Goal: Communication & Community: Answer question/provide support

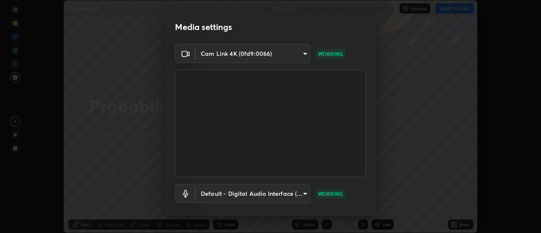
scroll to position [44, 0]
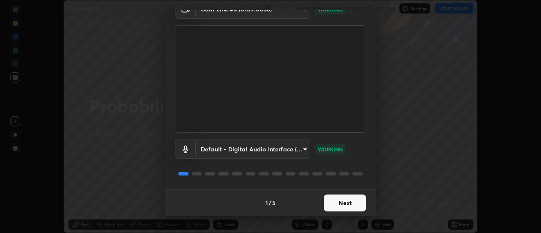
click at [348, 204] on button "Next" at bounding box center [344, 202] width 42 height 17
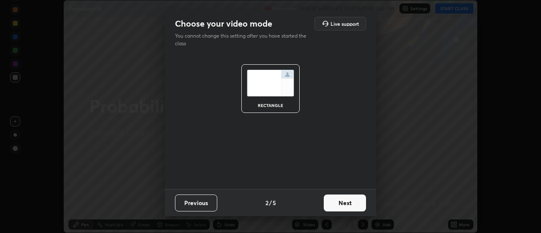
scroll to position [0, 0]
click at [353, 202] on button "Next" at bounding box center [344, 202] width 42 height 17
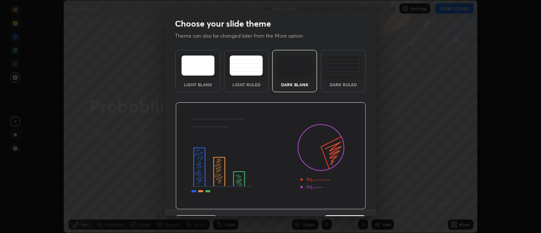
scroll to position [21, 0]
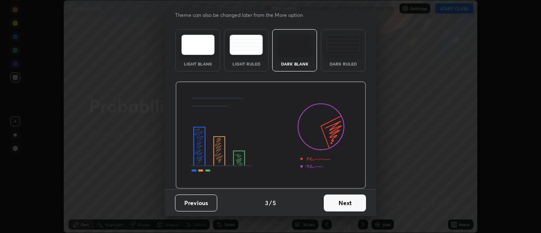
click at [355, 201] on button "Next" at bounding box center [344, 202] width 42 height 17
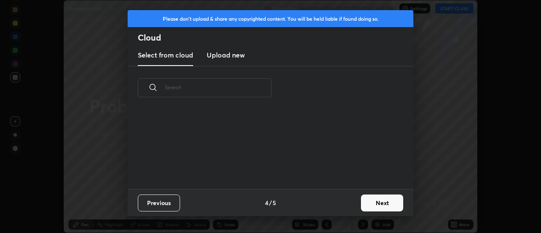
click at [369, 203] on button "Next" at bounding box center [382, 202] width 42 height 17
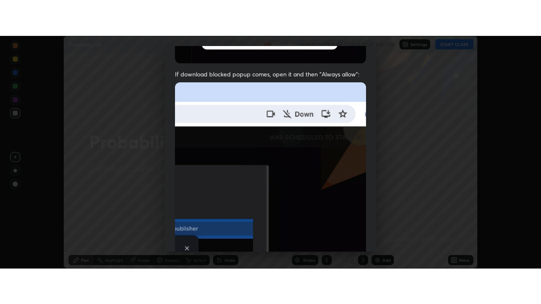
scroll to position [217, 0]
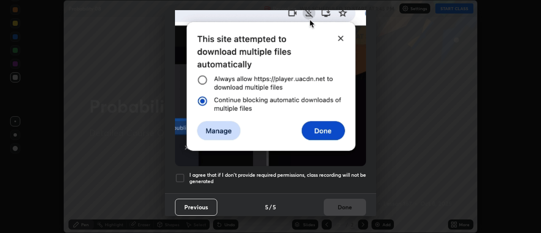
click at [182, 173] on div at bounding box center [180, 178] width 10 height 10
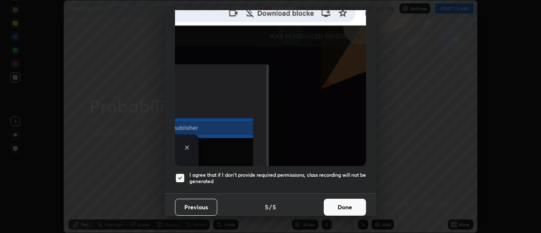
click at [341, 201] on button "Done" at bounding box center [344, 206] width 42 height 17
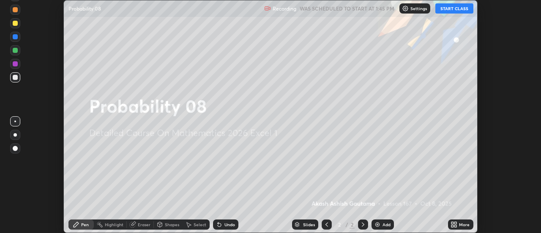
click at [451, 10] on button "START CLASS" at bounding box center [454, 8] width 38 height 10
click at [455, 223] on icon at bounding box center [455, 223] width 2 height 2
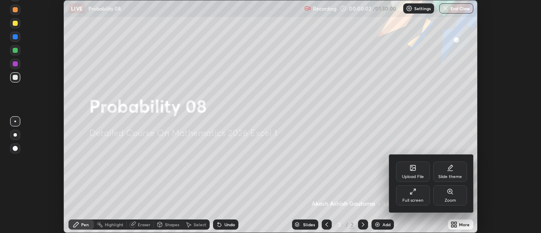
click at [416, 194] on div "Full screen" at bounding box center [413, 195] width 34 height 20
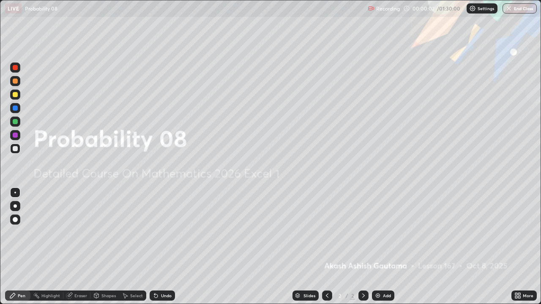
scroll to position [304, 541]
click at [383, 232] on div "Add" at bounding box center [387, 295] width 8 height 4
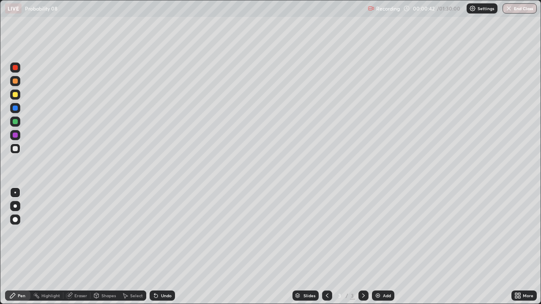
click at [16, 207] on div at bounding box center [15, 205] width 3 height 3
click at [158, 232] on icon at bounding box center [155, 295] width 7 height 7
click at [161, 232] on div "Undo" at bounding box center [166, 295] width 11 height 4
click at [159, 232] on div "Undo" at bounding box center [161, 296] width 25 height 10
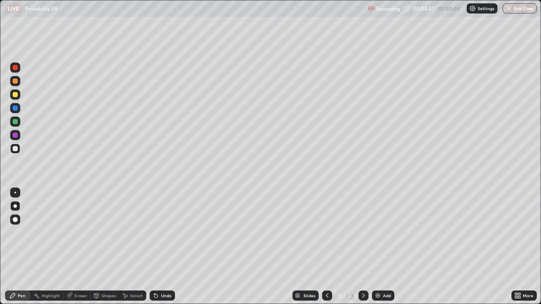
click at [161, 232] on div "Undo" at bounding box center [166, 295] width 11 height 4
click at [163, 232] on div "Undo" at bounding box center [166, 295] width 11 height 4
click at [159, 232] on div "Undo" at bounding box center [161, 296] width 25 height 10
click at [163, 232] on div "Undo" at bounding box center [166, 295] width 11 height 4
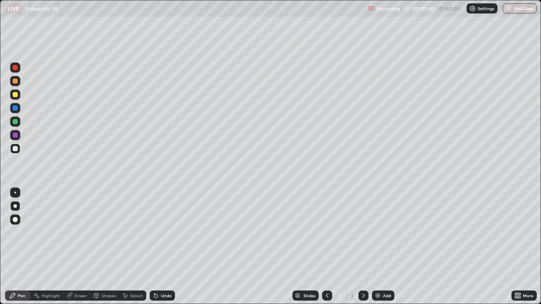
click at [77, 232] on div "Eraser" at bounding box center [80, 295] width 13 height 4
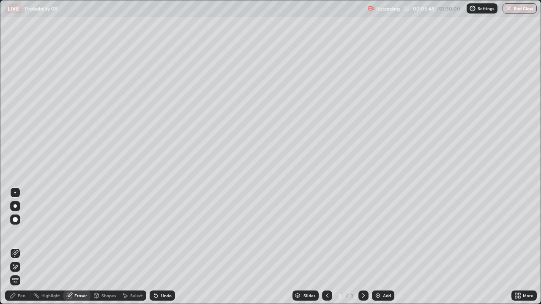
click at [128, 232] on div "Select" at bounding box center [132, 296] width 27 height 10
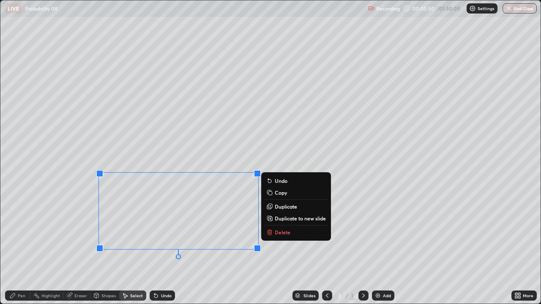
click at [275, 232] on p "Delete" at bounding box center [282, 232] width 16 height 7
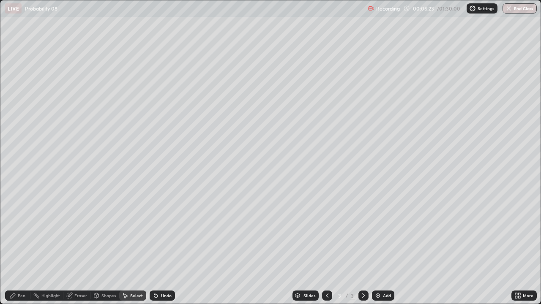
click at [152, 188] on div "0 ° Undo Copy Duplicate Duplicate to new slide Delete" at bounding box center [270, 151] width 540 height 303
click at [19, 232] on div "Pen" at bounding box center [22, 295] width 8 height 4
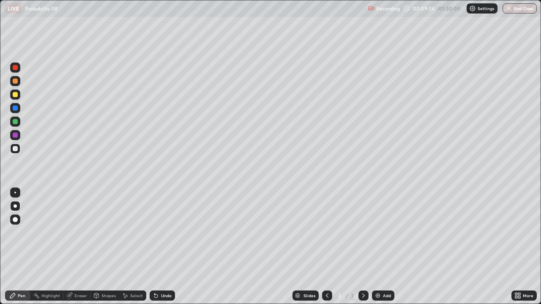
click at [83, 232] on div "Eraser" at bounding box center [80, 295] width 13 height 4
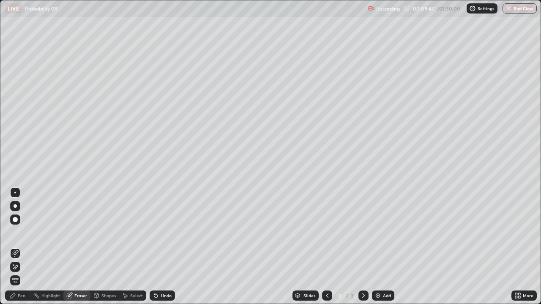
click at [22, 232] on div "Pen" at bounding box center [22, 295] width 8 height 4
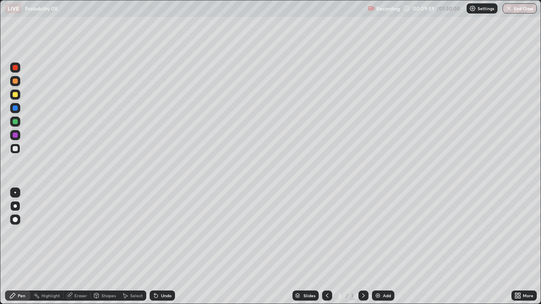
click at [75, 232] on div "Eraser" at bounding box center [80, 295] width 13 height 4
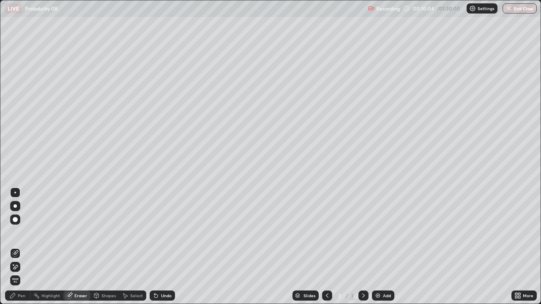
click at [21, 232] on div "Pen" at bounding box center [22, 295] width 8 height 4
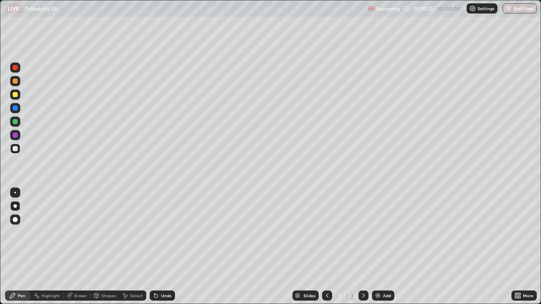
click at [166, 232] on div "Undo" at bounding box center [166, 295] width 11 height 4
click at [133, 232] on div "Select" at bounding box center [136, 295] width 13 height 4
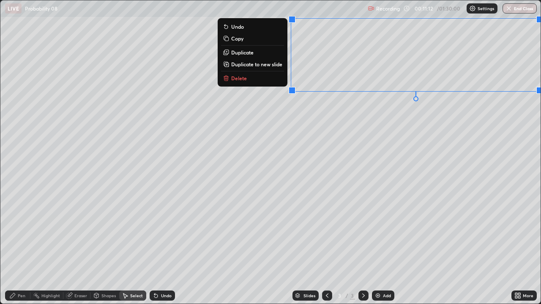
click at [244, 80] on p "Delete" at bounding box center [239, 78] width 16 height 7
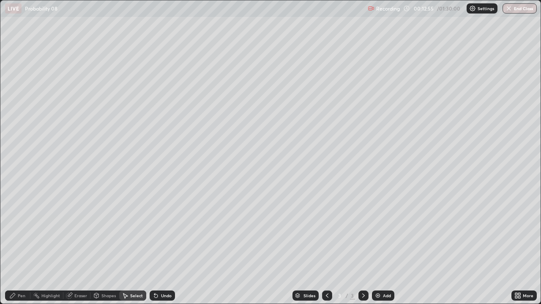
click at [19, 232] on div "Pen" at bounding box center [22, 295] width 8 height 4
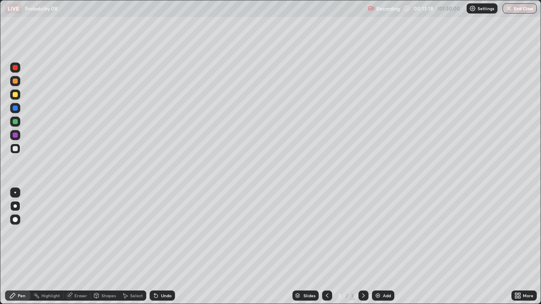
click at [166, 232] on div "Undo" at bounding box center [166, 295] width 11 height 4
click at [167, 232] on div "Undo" at bounding box center [166, 295] width 11 height 4
click at [168, 232] on div "Undo" at bounding box center [166, 295] width 11 height 4
click at [163, 232] on div "Undo" at bounding box center [161, 296] width 25 height 10
click at [388, 232] on div "Add" at bounding box center [383, 296] width 22 height 10
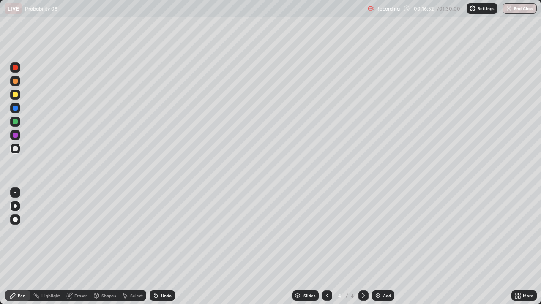
click at [326, 232] on icon at bounding box center [326, 295] width 7 height 7
click at [362, 232] on icon at bounding box center [363, 295] width 7 height 7
click at [75, 232] on div "Eraser" at bounding box center [80, 295] width 13 height 4
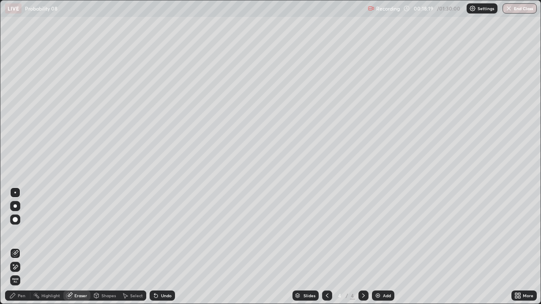
click at [23, 232] on div "Pen" at bounding box center [22, 295] width 8 height 4
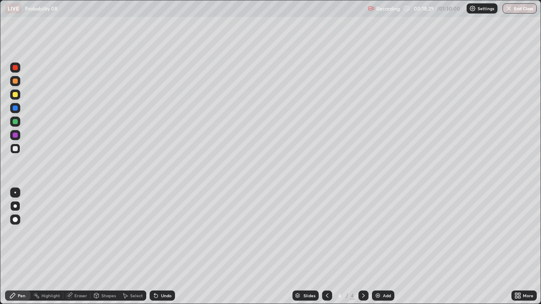
click at [155, 232] on icon at bounding box center [155, 295] width 3 height 3
click at [81, 232] on div "Eraser" at bounding box center [80, 295] width 13 height 4
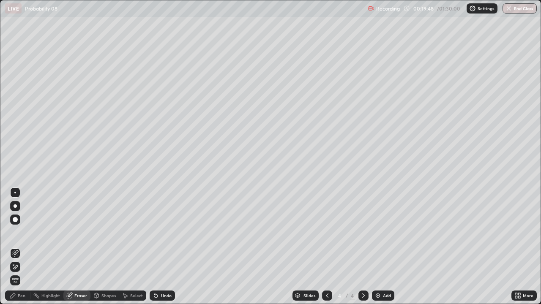
click at [23, 232] on div "Pen" at bounding box center [22, 295] width 8 height 4
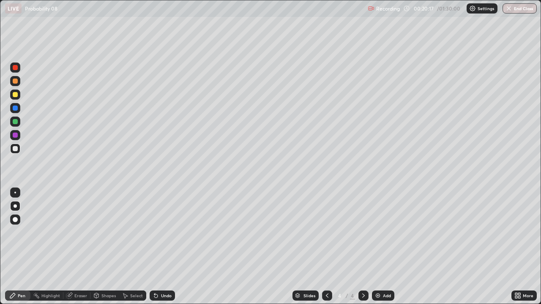
click at [161, 232] on div "Undo" at bounding box center [166, 295] width 11 height 4
click at [134, 232] on div "Select" at bounding box center [136, 295] width 13 height 4
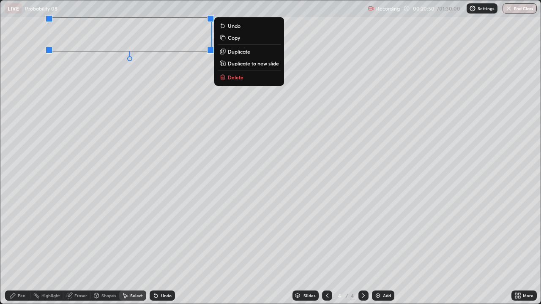
click at [237, 78] on p "Delete" at bounding box center [236, 77] width 16 height 7
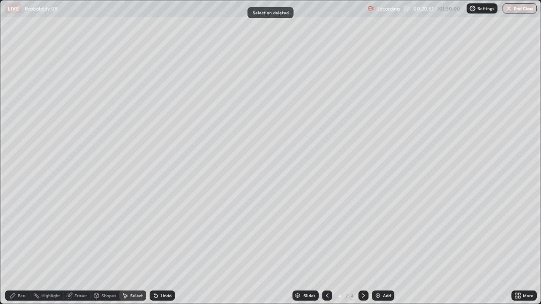
click at [22, 232] on div "Pen" at bounding box center [22, 295] width 8 height 4
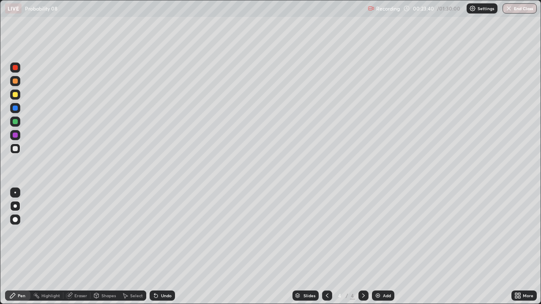
click at [158, 232] on div "Undo" at bounding box center [161, 296] width 25 height 10
click at [16, 96] on div at bounding box center [15, 94] width 5 height 5
click at [16, 149] on div at bounding box center [15, 148] width 5 height 5
click at [134, 232] on div "Select" at bounding box center [136, 295] width 13 height 4
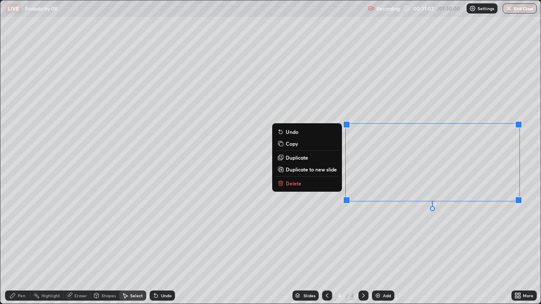
click at [294, 185] on p "Delete" at bounding box center [293, 183] width 16 height 7
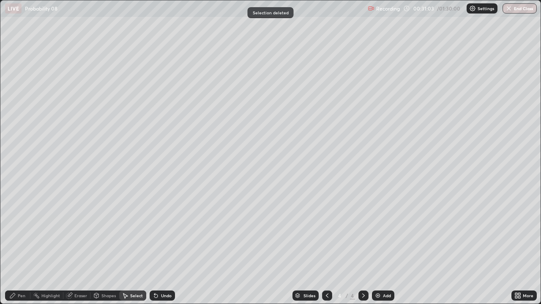
click at [386, 232] on div "Add" at bounding box center [387, 295] width 8 height 4
click at [24, 232] on div "Pen" at bounding box center [22, 295] width 8 height 4
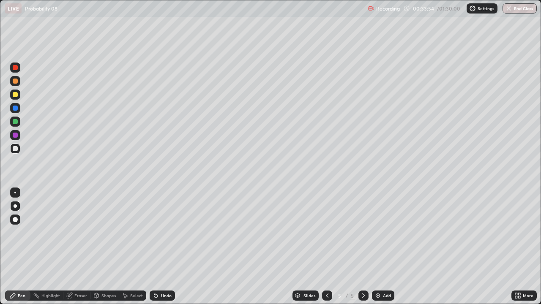
click at [164, 232] on div "Undo" at bounding box center [161, 296] width 25 height 10
click at [161, 232] on div "Undo" at bounding box center [161, 296] width 25 height 10
click at [96, 12] on div "LIVE Probability 08" at bounding box center [184, 8] width 359 height 17
click at [164, 232] on div "Undo" at bounding box center [161, 296] width 25 height 10
click at [387, 232] on div "Add" at bounding box center [387, 295] width 8 height 4
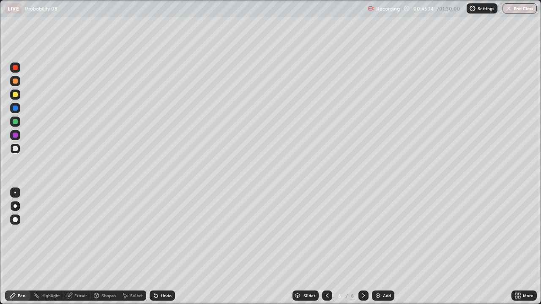
click at [82, 232] on div "Eraser" at bounding box center [80, 295] width 13 height 4
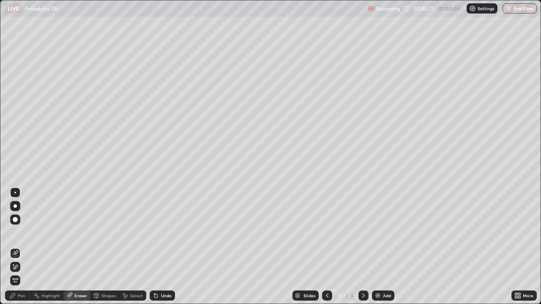
click at [19, 232] on div "Pen" at bounding box center [22, 295] width 8 height 4
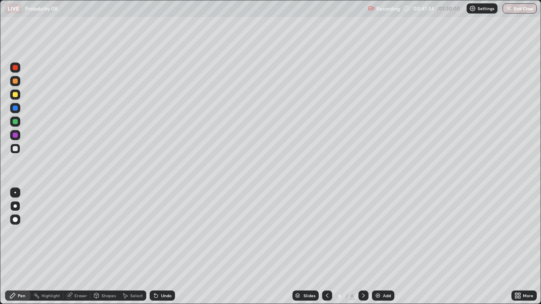
click at [73, 232] on div "Eraser" at bounding box center [76, 296] width 27 height 10
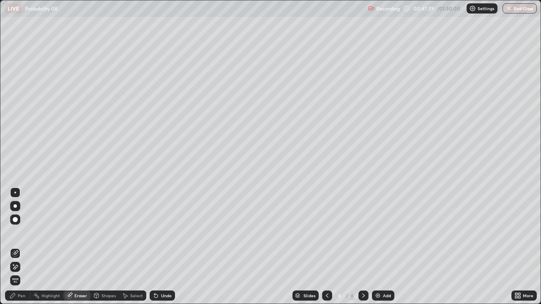
click at [24, 232] on div "Pen" at bounding box center [22, 295] width 8 height 4
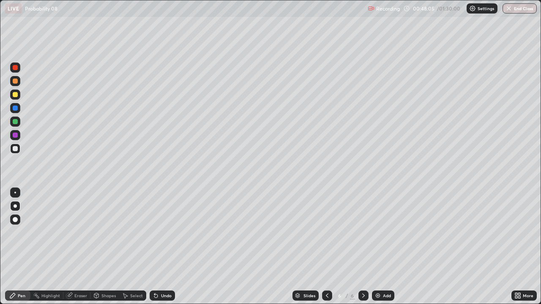
click at [77, 232] on div "Eraser" at bounding box center [80, 295] width 13 height 4
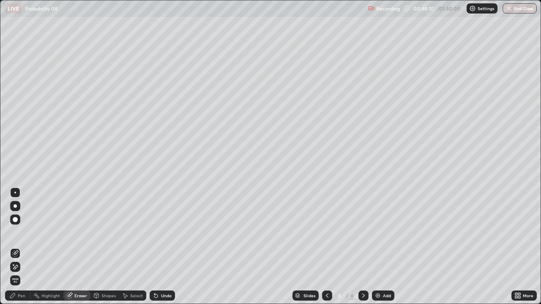
click at [20, 232] on div "Pen" at bounding box center [22, 295] width 8 height 4
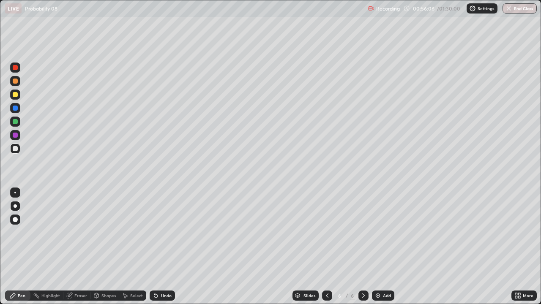
click at [132, 232] on div "Select" at bounding box center [132, 296] width 27 height 10
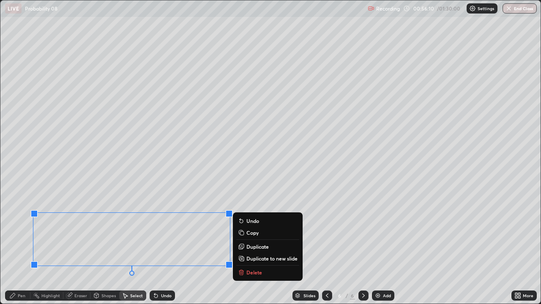
click at [248, 231] on p "Copy" at bounding box center [252, 232] width 12 height 7
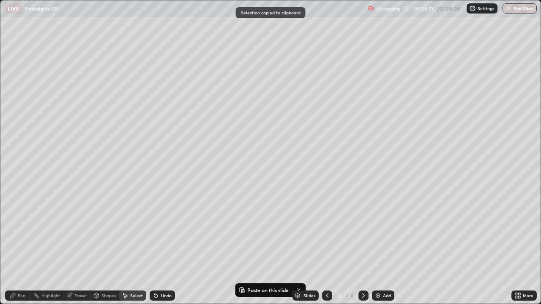
click at [384, 232] on div "Add" at bounding box center [387, 295] width 8 height 4
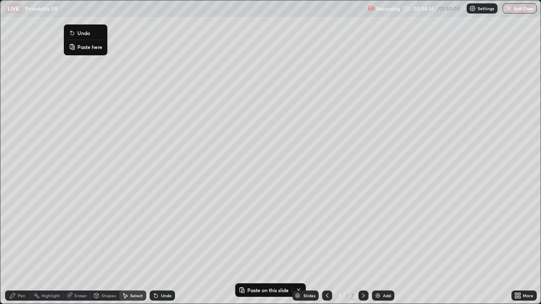
click at [84, 47] on p "Paste here" at bounding box center [89, 46] width 25 height 7
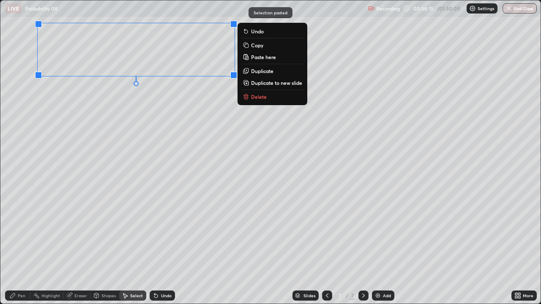
click at [81, 109] on div "0 ° Undo Copy Paste here Duplicate Duplicate to new slide Delete" at bounding box center [270, 151] width 540 height 303
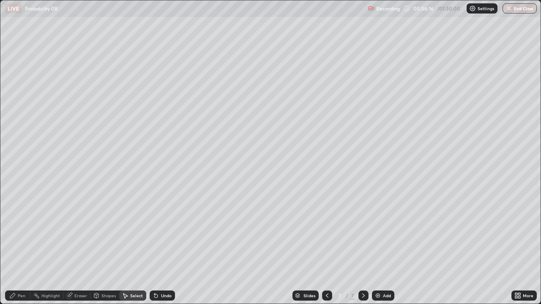
click at [21, 232] on div "Pen" at bounding box center [22, 295] width 8 height 4
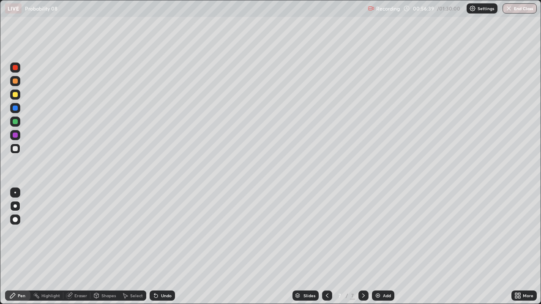
click at [163, 232] on div "Undo" at bounding box center [161, 296] width 25 height 10
click at [161, 232] on div "Undo" at bounding box center [161, 296] width 25 height 10
click at [161, 232] on div "Undo" at bounding box center [166, 295] width 11 height 4
click at [522, 9] on button "End Class" at bounding box center [519, 8] width 34 height 10
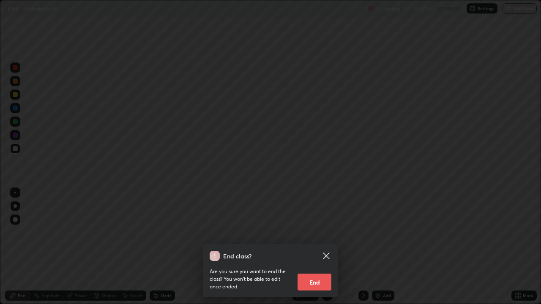
click at [319, 232] on button "End" at bounding box center [314, 282] width 34 height 17
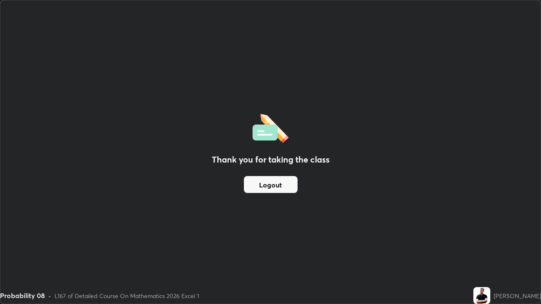
click at [278, 184] on button "Logout" at bounding box center [271, 184] width 54 height 17
